Goal: Information Seeking & Learning: Learn about a topic

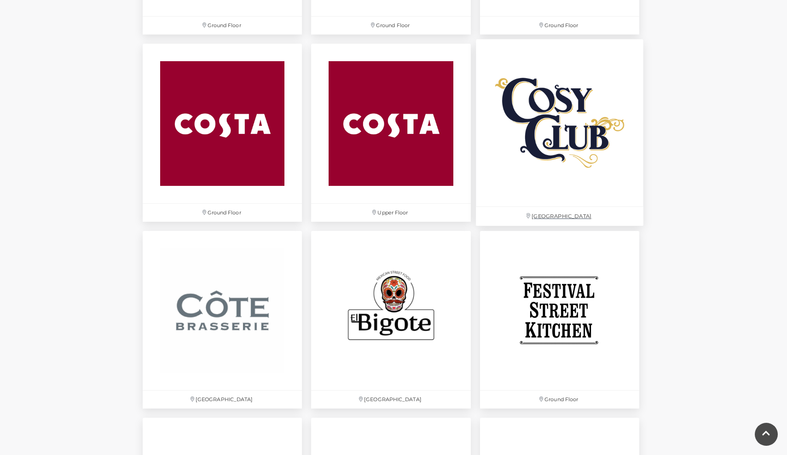
scroll to position [1310, 0]
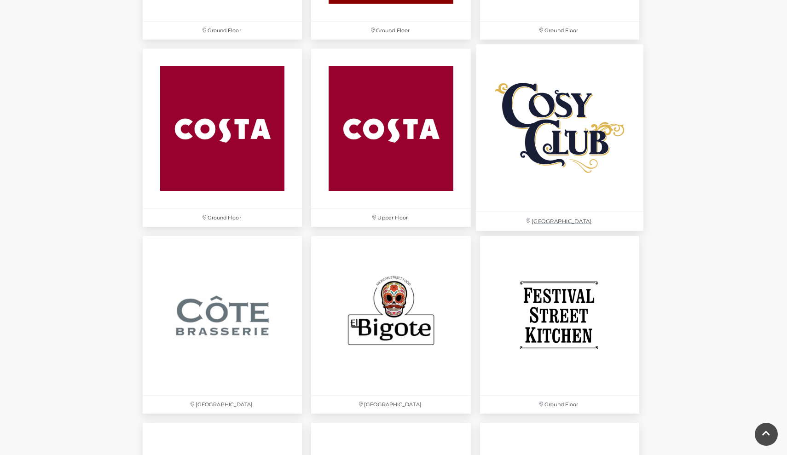
click at [593, 174] on img at bounding box center [559, 128] width 167 height 167
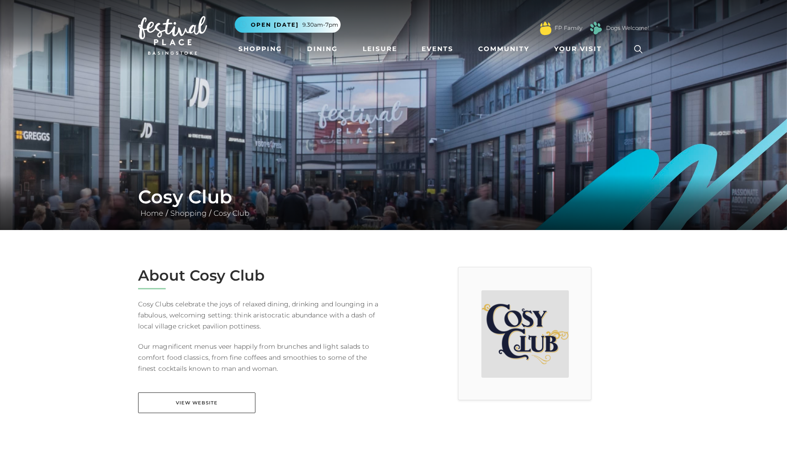
click at [183, 413] on div "About Cosy Club Cosy Clubs celebrate the joys of relaxed dining, drinking and l…" at bounding box center [262, 346] width 262 height 158
click at [184, 407] on link "View Website" at bounding box center [196, 402] width 117 height 21
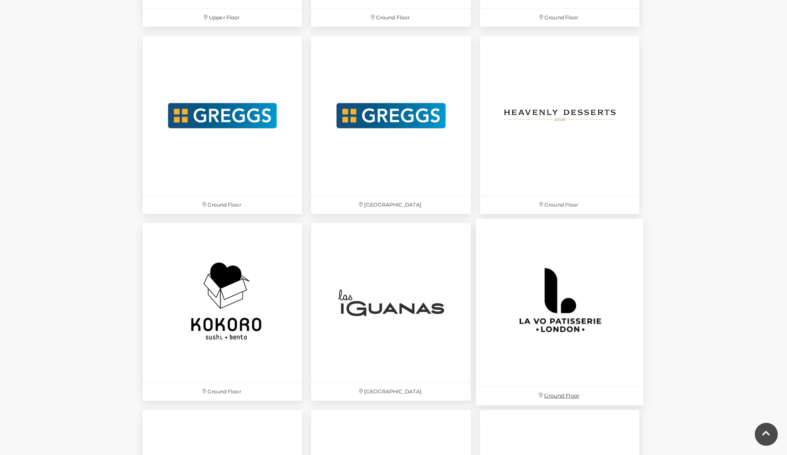
scroll to position [1889, 0]
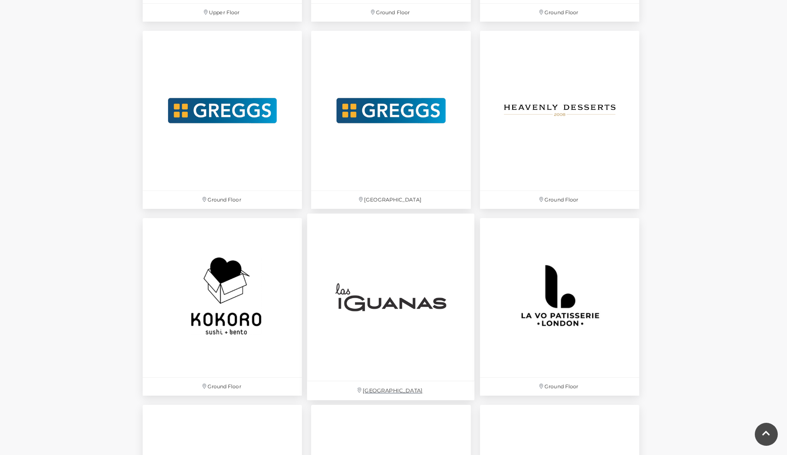
click at [390, 312] on img at bounding box center [390, 296] width 167 height 167
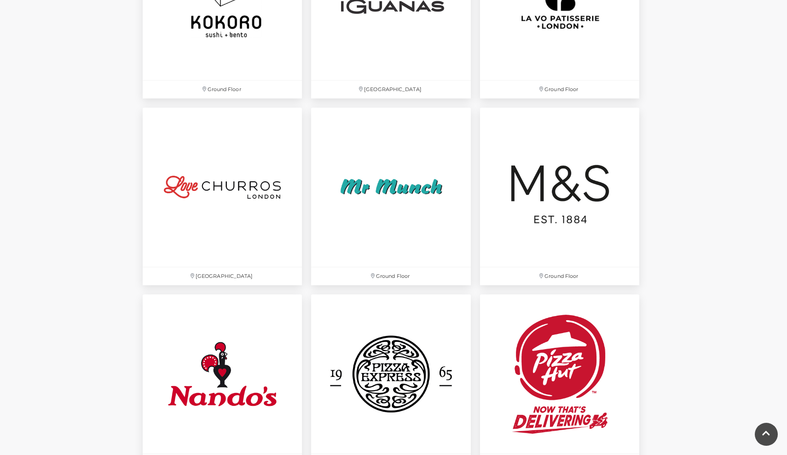
scroll to position [2192, 0]
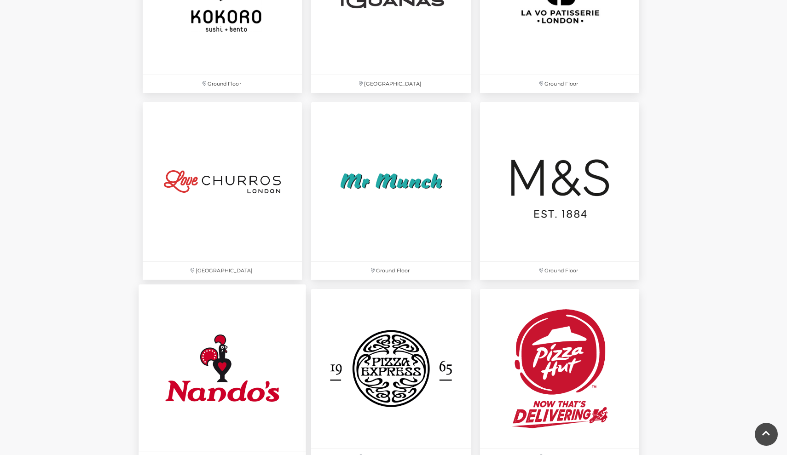
click at [245, 332] on img at bounding box center [221, 368] width 167 height 167
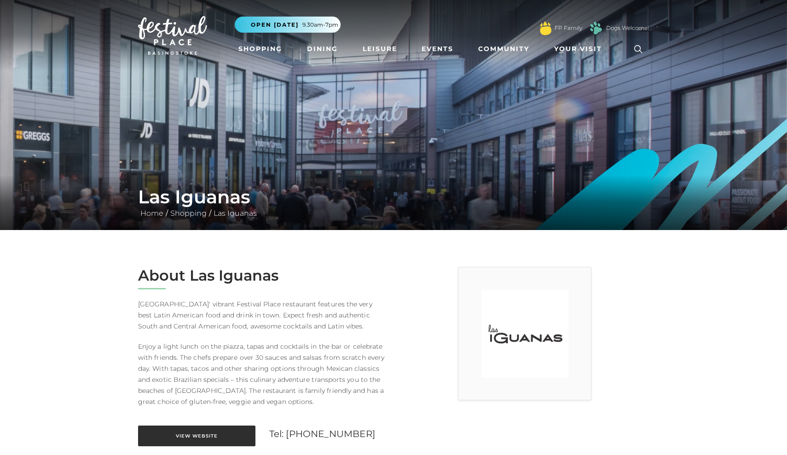
click at [226, 438] on link "View Website" at bounding box center [196, 436] width 117 height 21
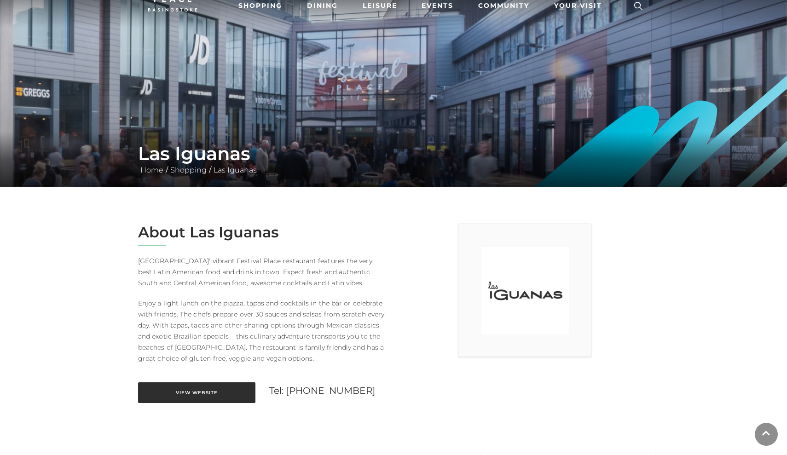
scroll to position [94, 0]
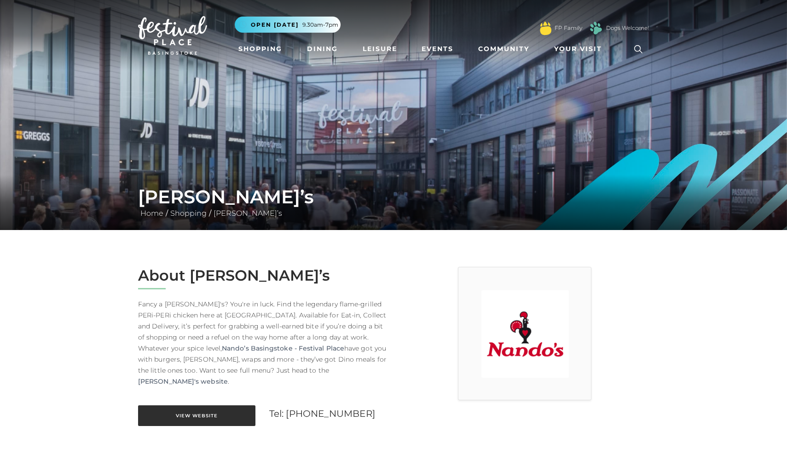
click at [216, 405] on link "View Website" at bounding box center [196, 415] width 117 height 21
